Goal: Use online tool/utility: Utilize a website feature to perform a specific function

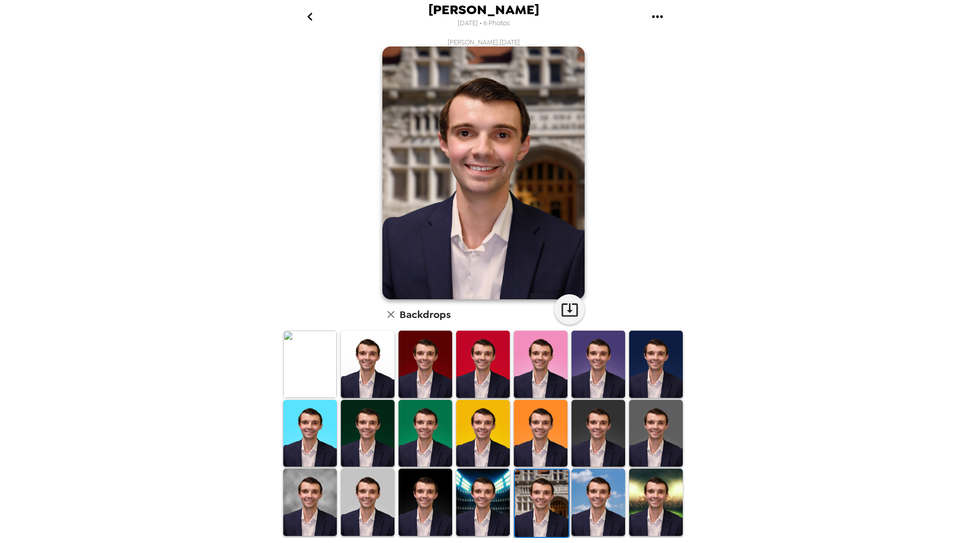
scroll to position [14, 0]
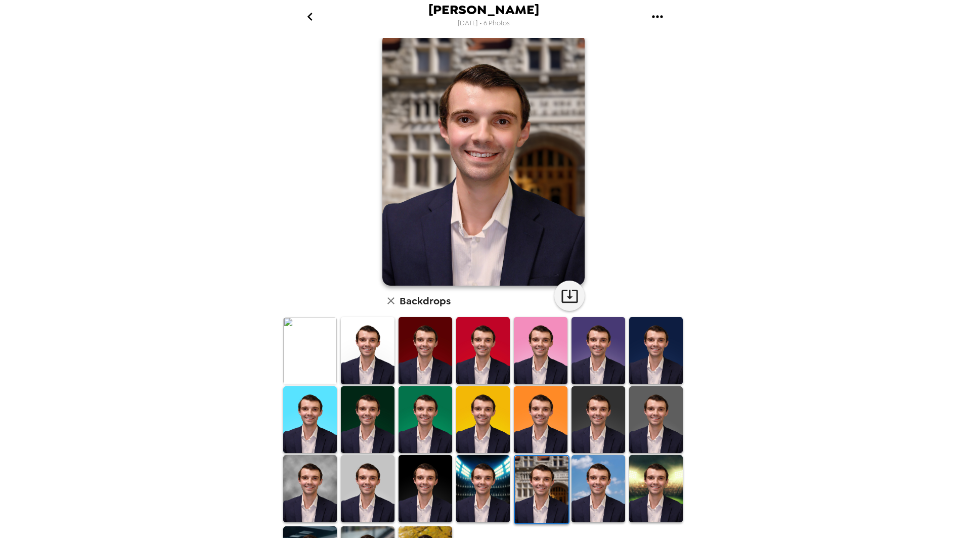
click at [314, 21] on icon "go back" at bounding box center [310, 17] width 16 height 16
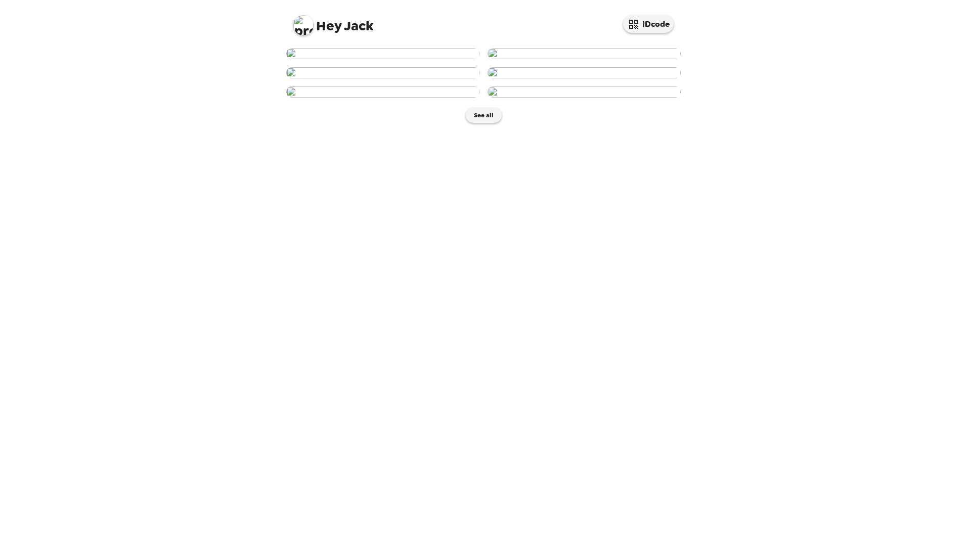
scroll to position [303, 0]
click at [379, 98] on img at bounding box center [382, 91] width 193 height 11
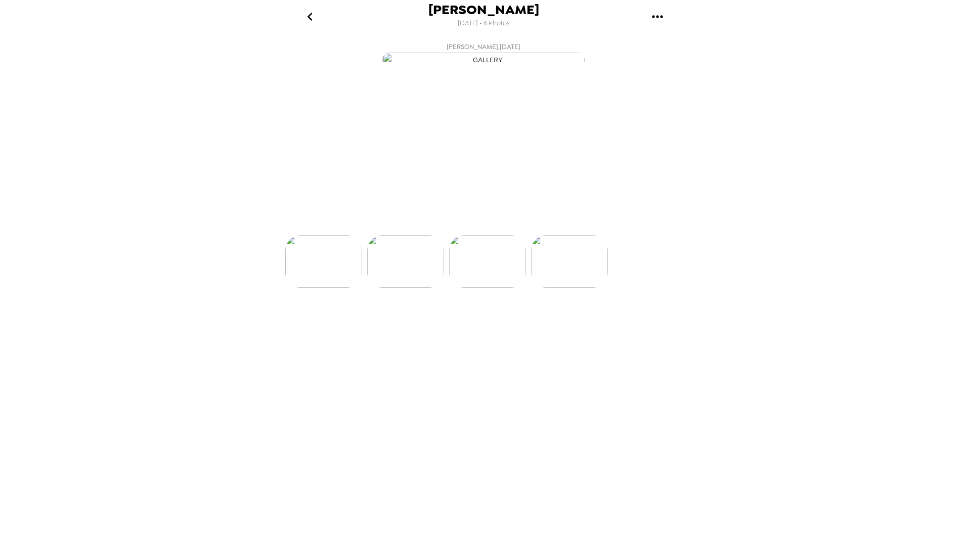
scroll to position [0, 326]
click at [471, 223] on p "Backdrops" at bounding box center [471, 217] width 46 height 12
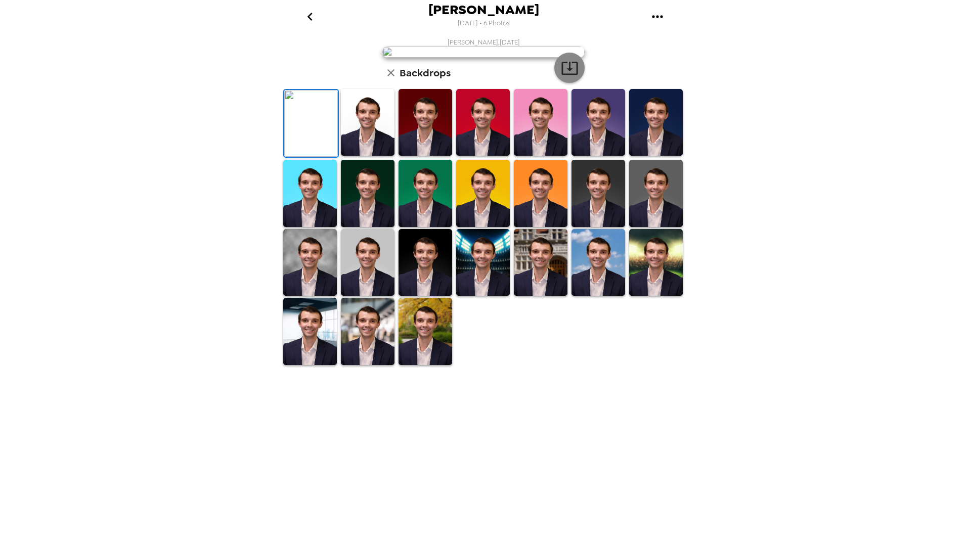
click at [570, 75] on icon "button" at bounding box center [569, 68] width 16 height 13
click at [413, 365] on img at bounding box center [425, 331] width 54 height 67
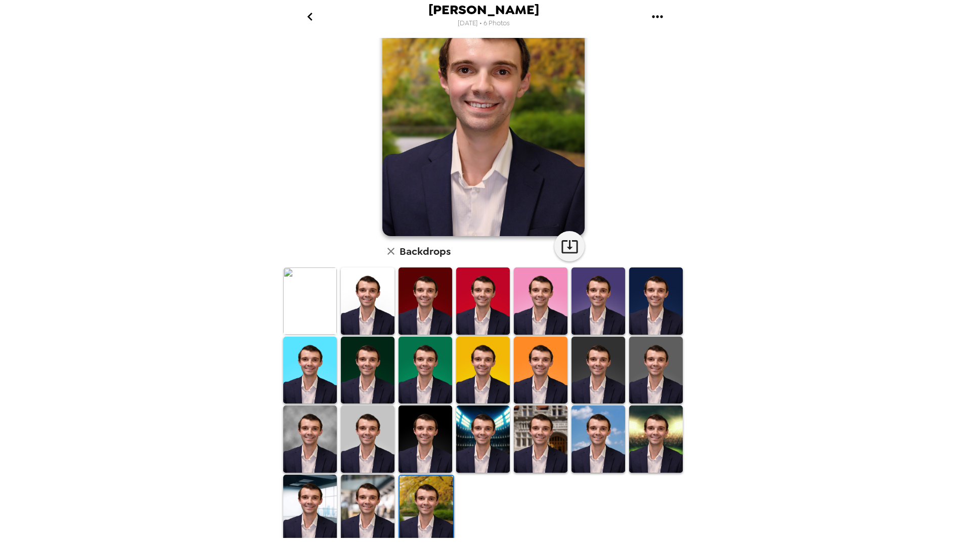
scroll to position [64, 0]
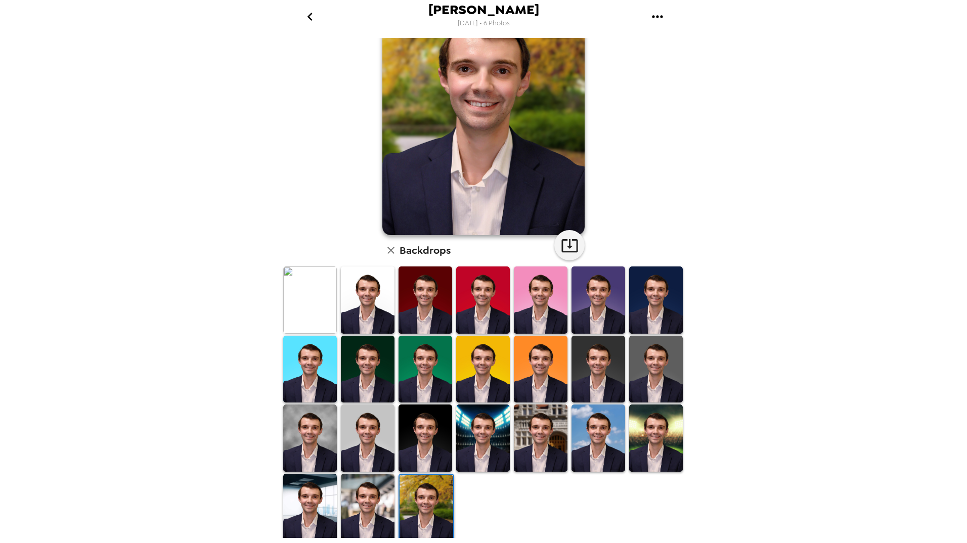
click at [658, 367] on img at bounding box center [656, 369] width 54 height 67
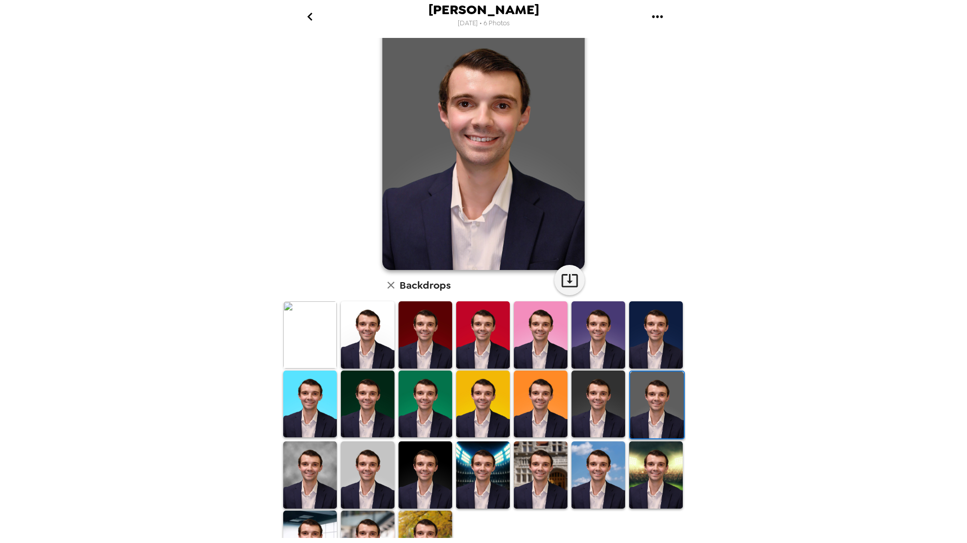
scroll to position [14, 0]
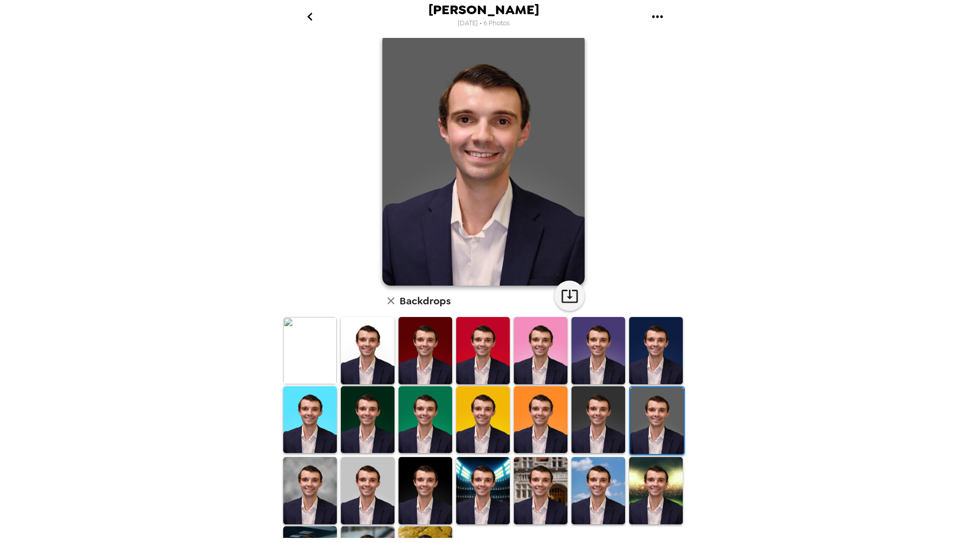
click at [537, 477] on img at bounding box center [541, 490] width 54 height 67
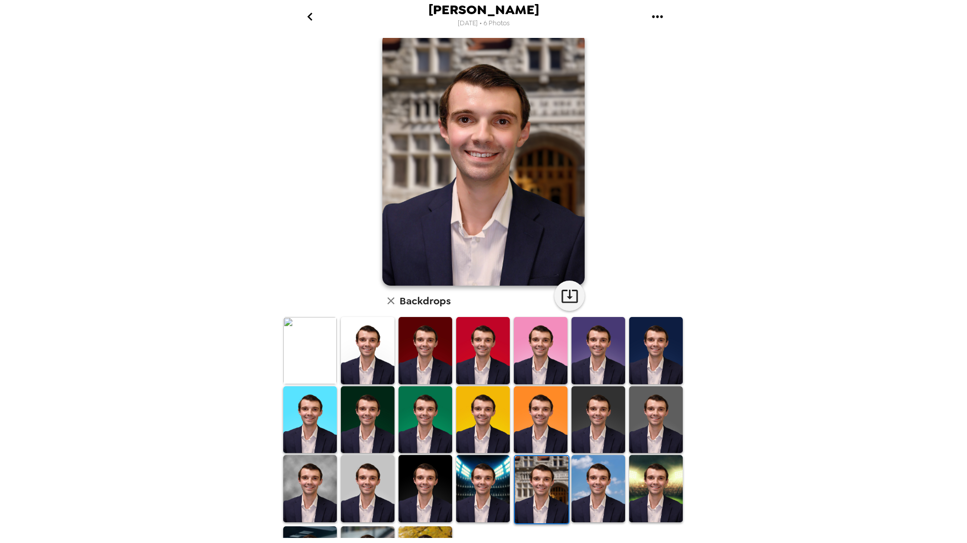
click at [647, 418] on img at bounding box center [656, 419] width 54 height 67
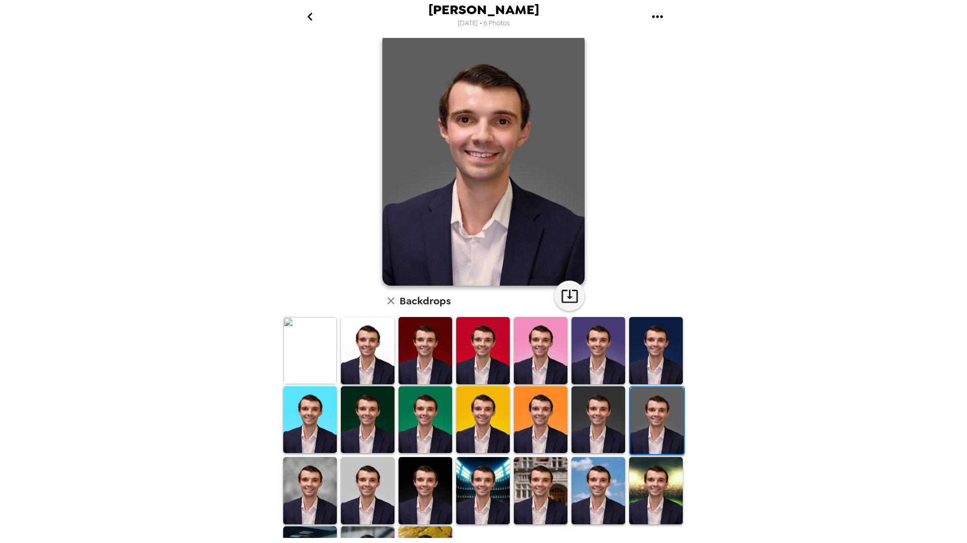
click at [607, 412] on img at bounding box center [598, 419] width 54 height 67
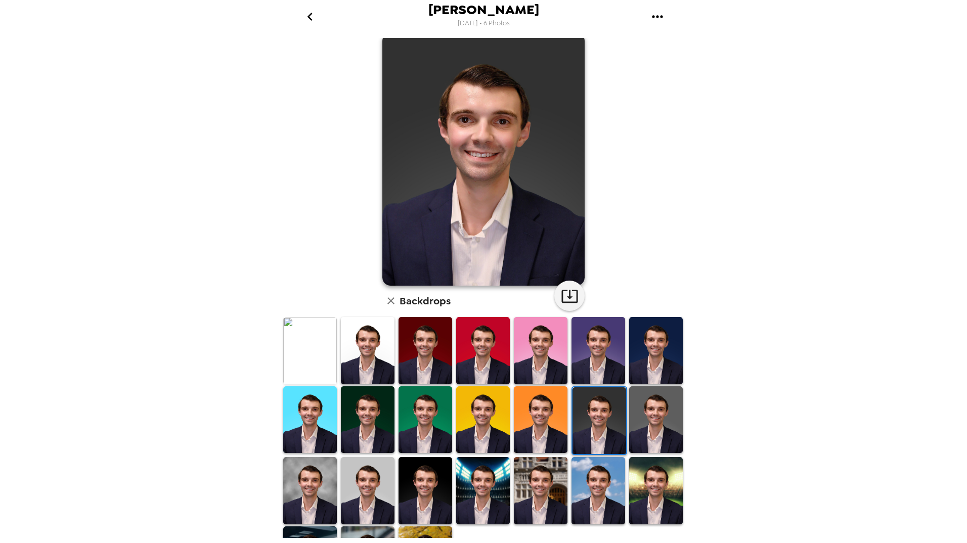
click at [646, 407] on img at bounding box center [656, 419] width 54 height 67
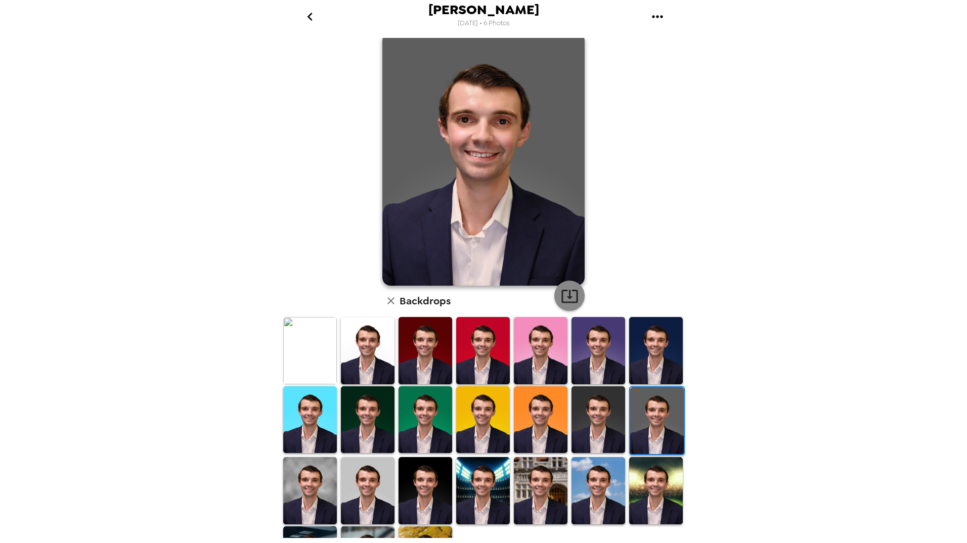
click at [567, 296] on icon "button" at bounding box center [569, 296] width 16 height 13
click at [656, 346] on img at bounding box center [656, 350] width 54 height 67
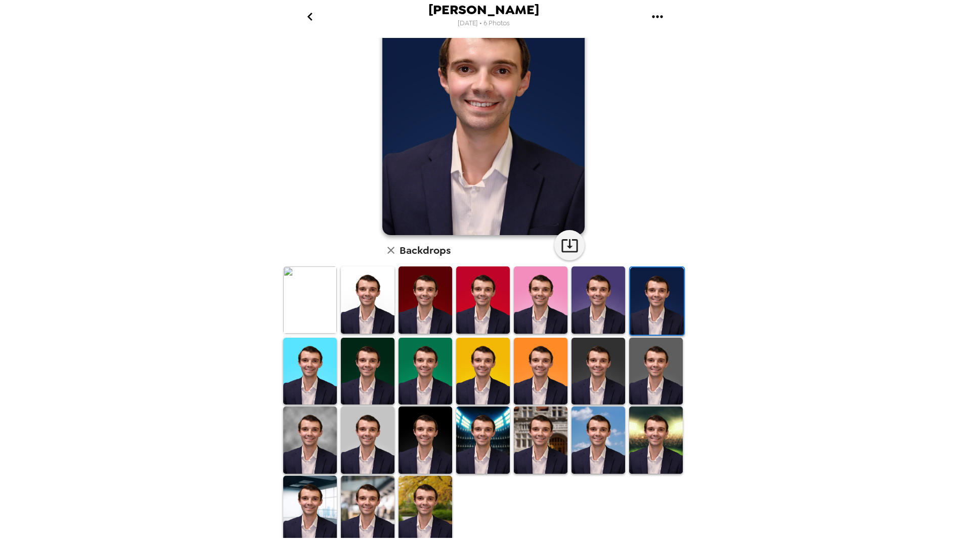
click at [287, 442] on img at bounding box center [310, 439] width 54 height 67
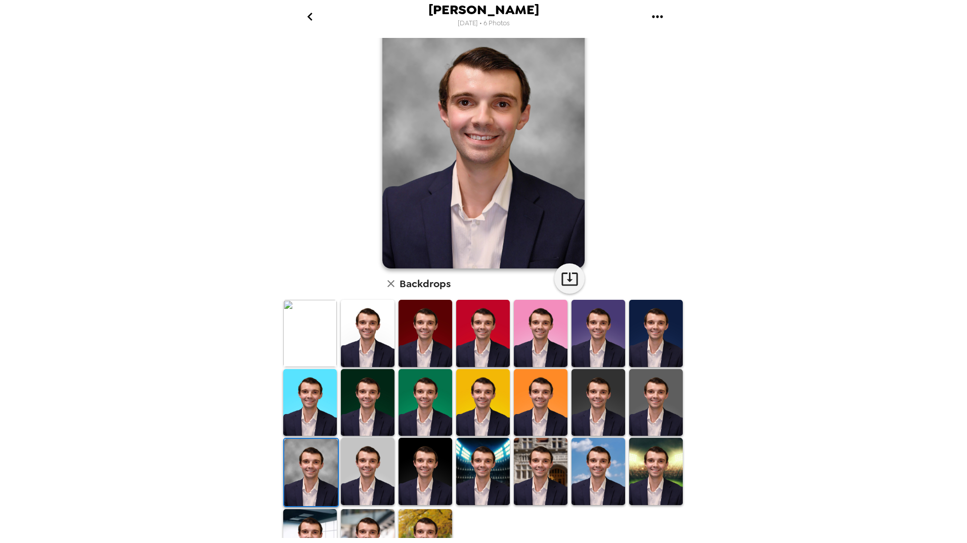
scroll to position [0, 0]
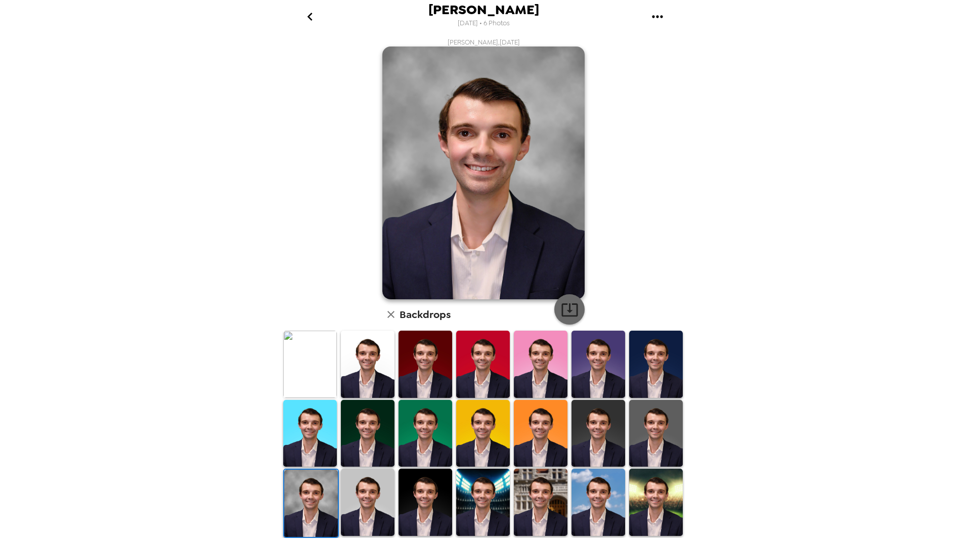
click at [566, 311] on icon "button" at bounding box center [569, 309] width 16 height 13
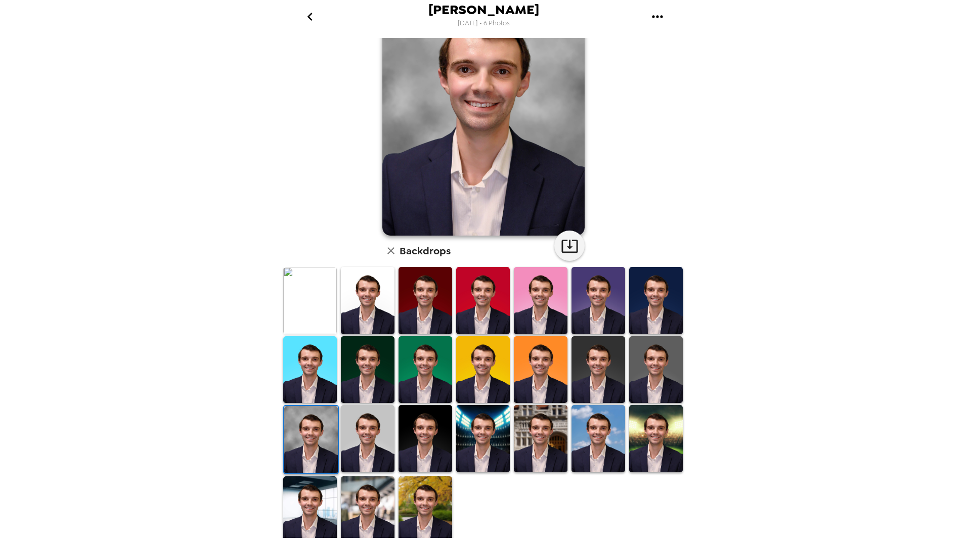
scroll to position [64, 0]
